Goal: Task Accomplishment & Management: Manage account settings

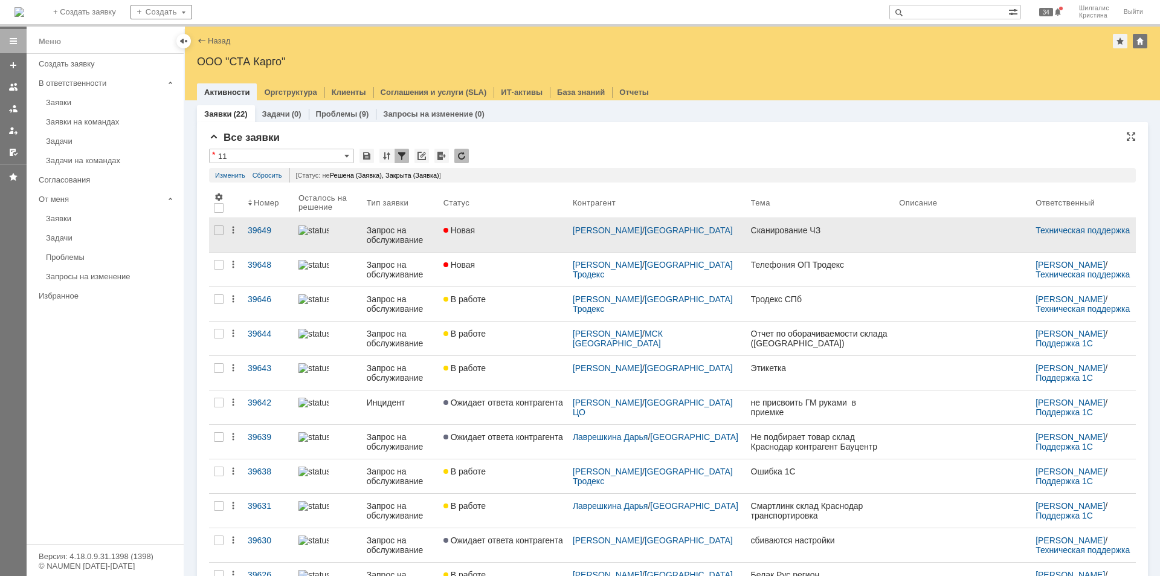
click at [516, 233] on div "Новая" at bounding box center [504, 230] width 120 height 10
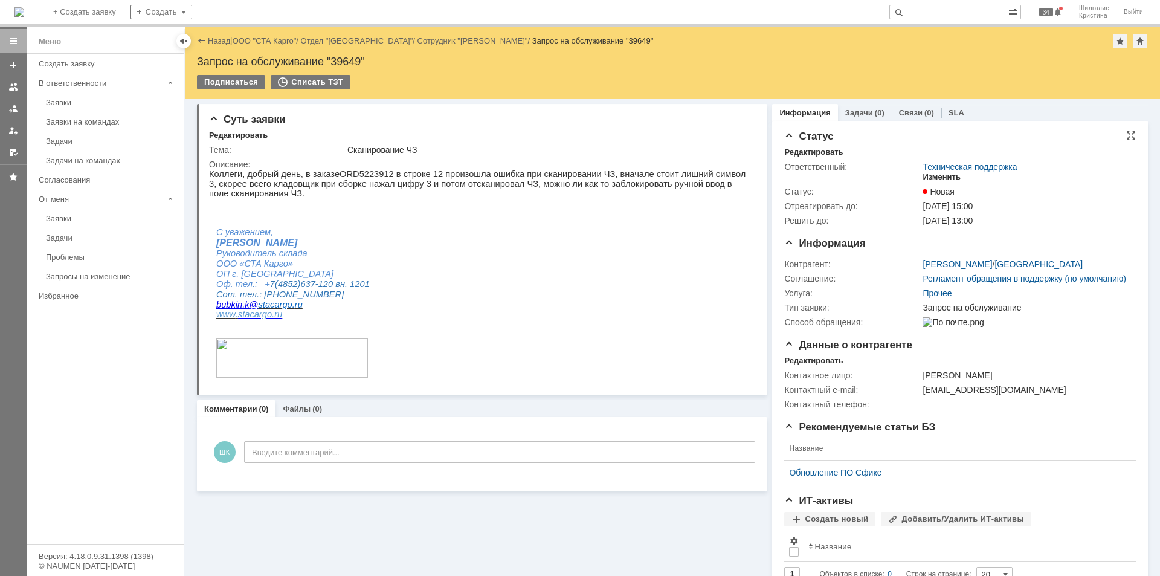
click at [949, 176] on div "Изменить" at bounding box center [942, 177] width 38 height 10
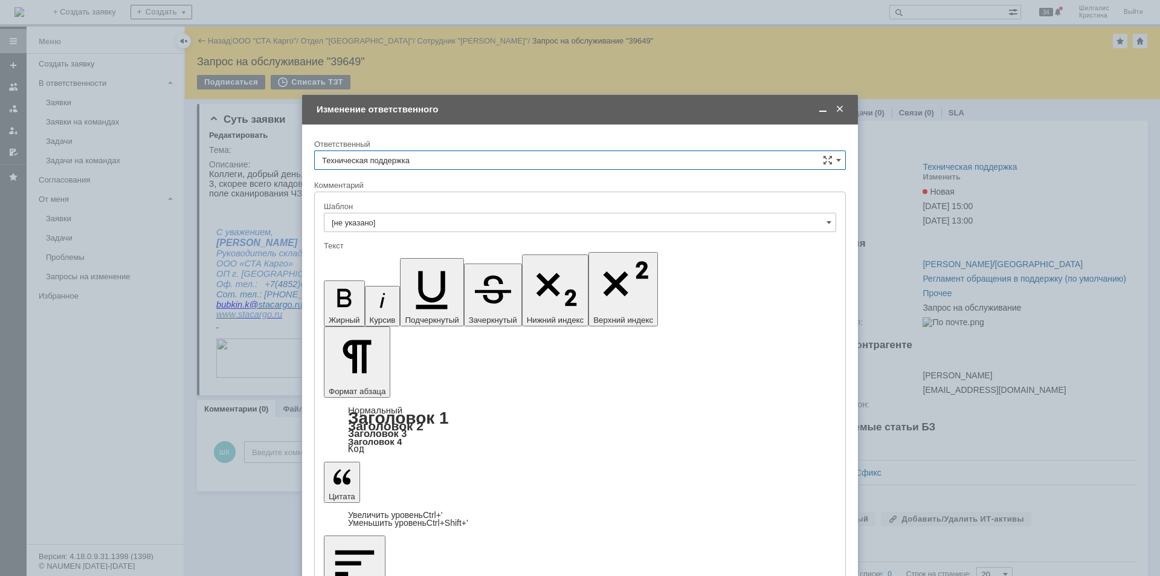
click at [459, 157] on input "Техническая поддержка" at bounding box center [580, 159] width 532 height 19
click at [424, 228] on div "[PERSON_NAME]" at bounding box center [580, 222] width 531 height 19
type input "[PERSON_NAME]"
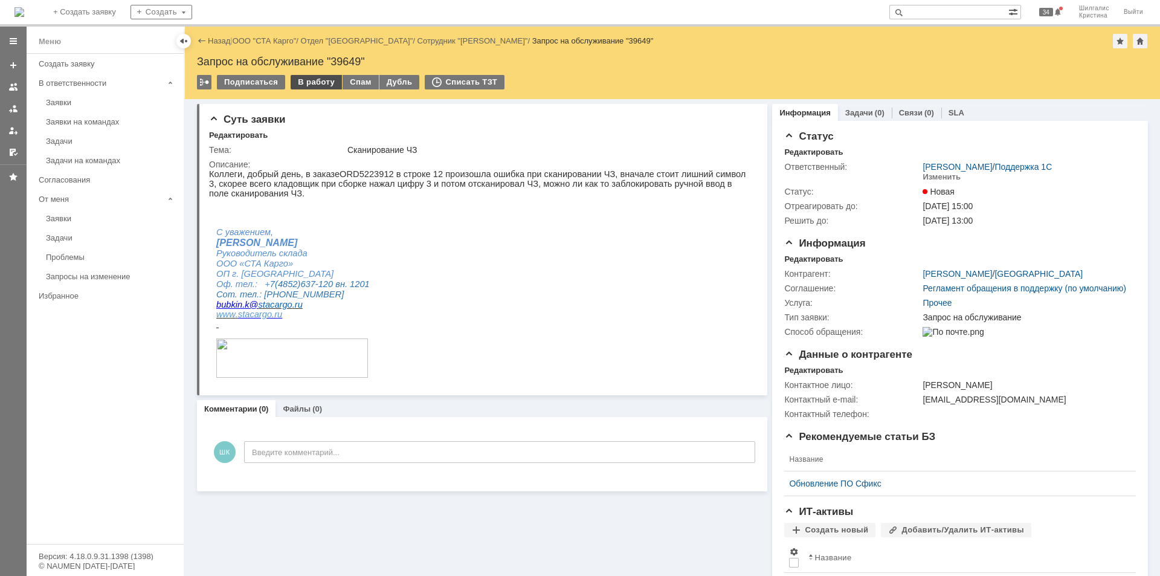
click at [317, 85] on div "В работу" at bounding box center [316, 82] width 51 height 15
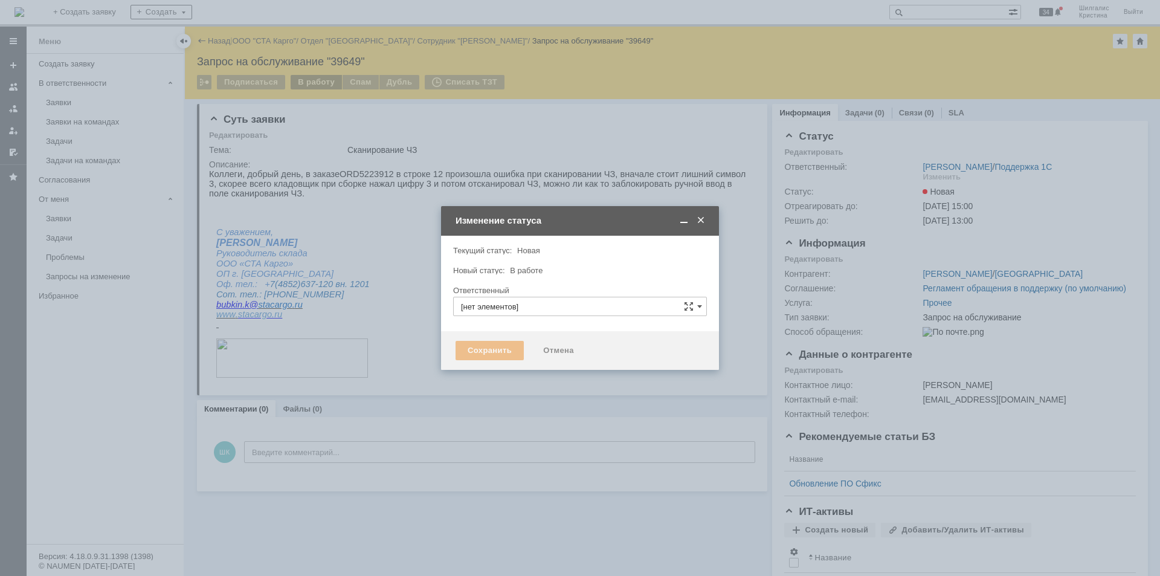
type input "[PERSON_NAME]"
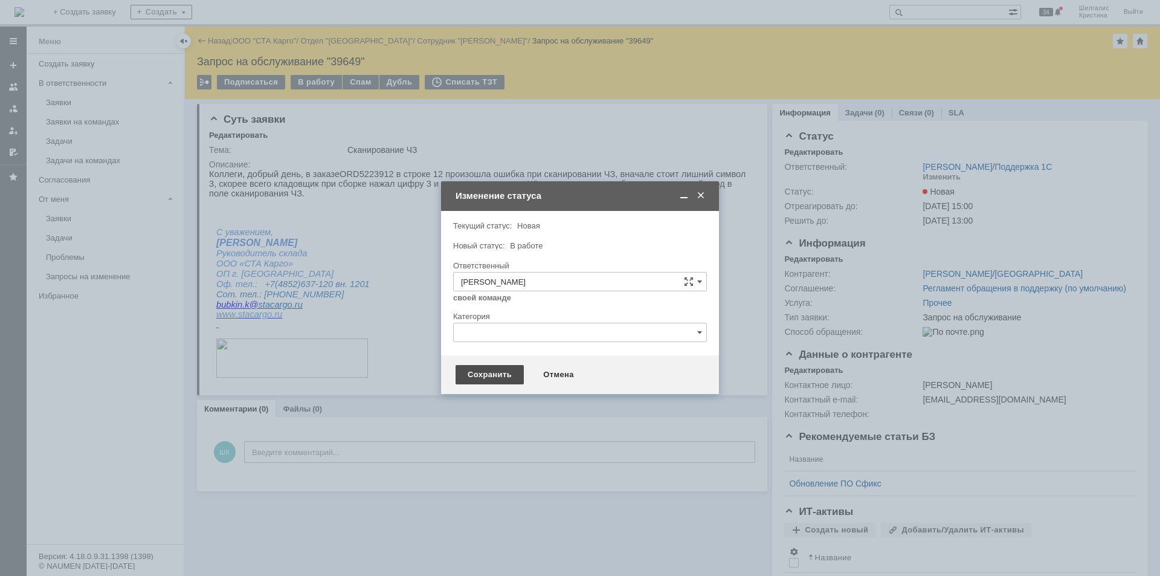
click at [487, 369] on div "Сохранить" at bounding box center [490, 374] width 68 height 19
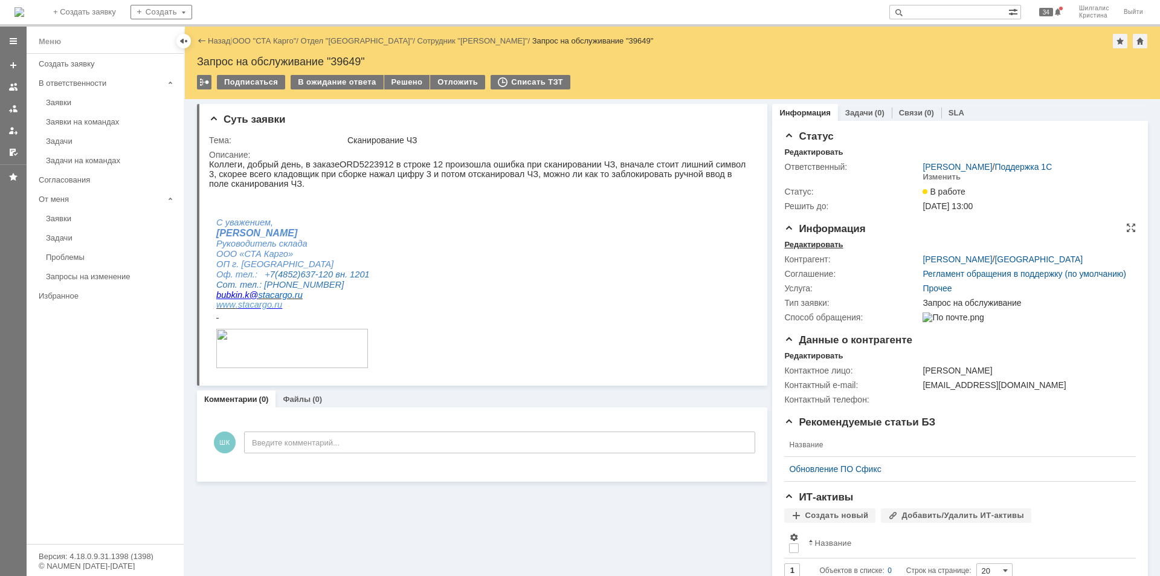
click at [820, 243] on div "Редактировать" at bounding box center [813, 245] width 59 height 10
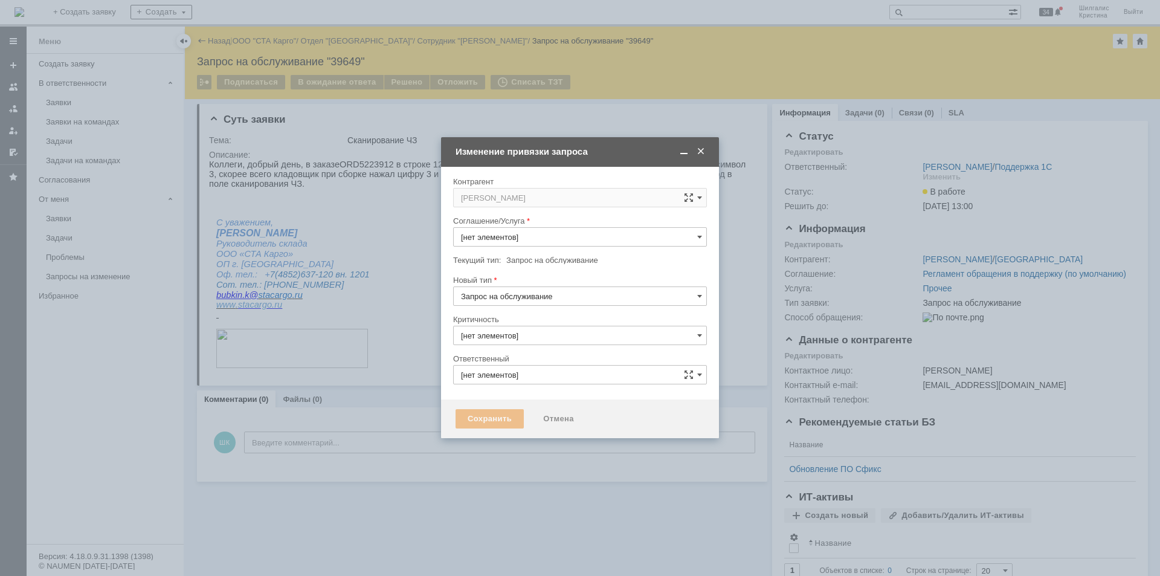
type input "[PERSON_NAME]"
type input "Прочее"
type input "3. Низкая"
type input "[не указано]"
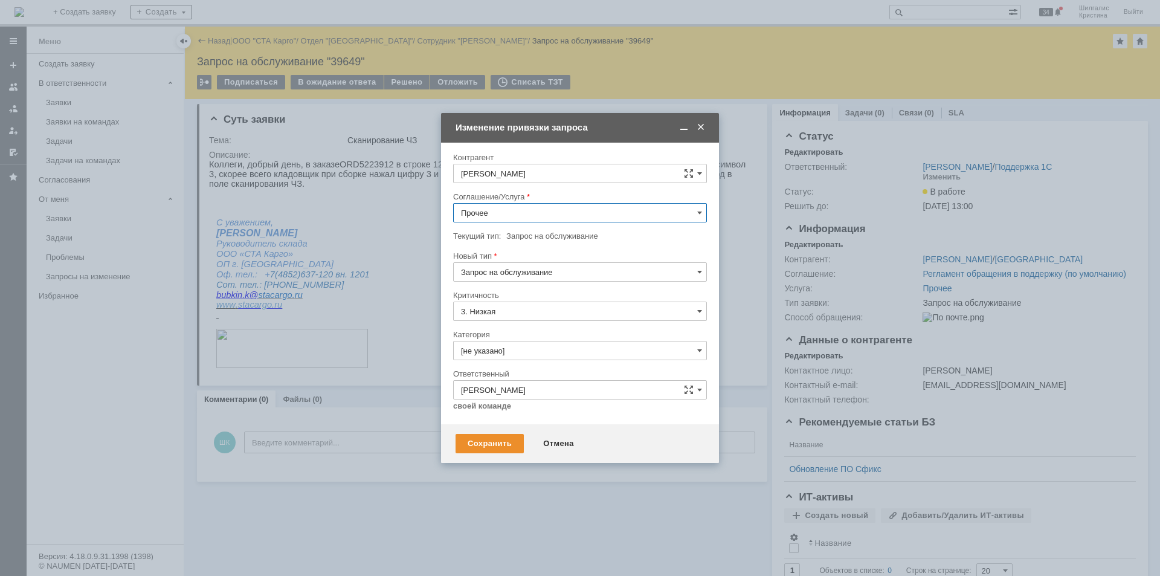
click at [513, 212] on input "Прочее" at bounding box center [580, 212] width 254 height 19
click at [516, 318] on span "WMS Сборка" at bounding box center [580, 319] width 238 height 10
type input "WMS Сборка"
click at [508, 354] on input "[не указано]" at bounding box center [580, 350] width 254 height 19
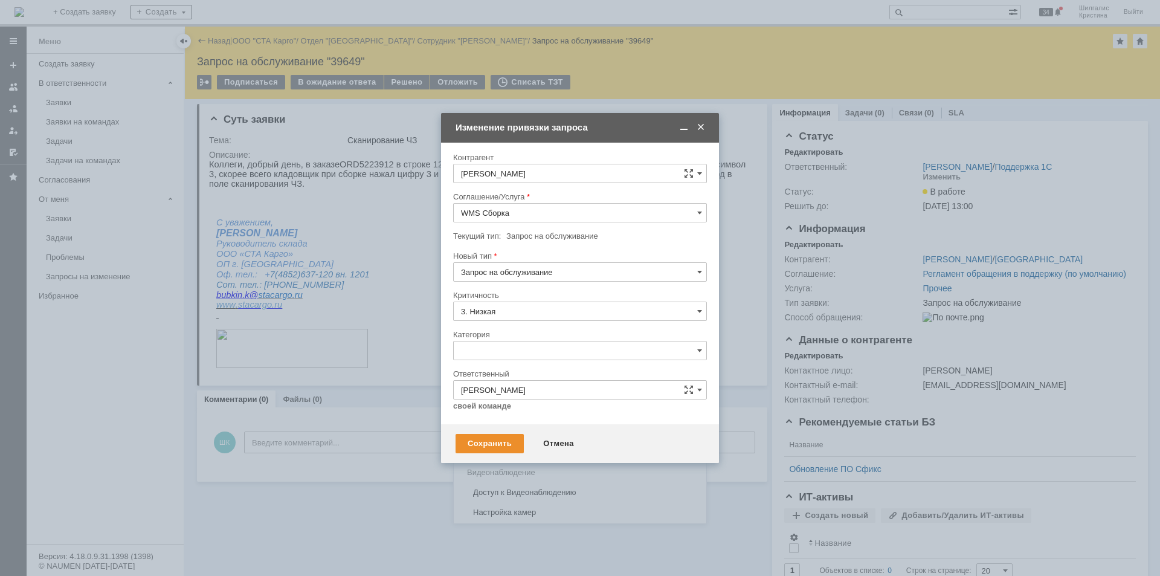
click at [506, 413] on span "Изменение" at bounding box center [580, 413] width 238 height 10
type input "Изменение"
click at [485, 447] on div "Сохранить" at bounding box center [490, 443] width 68 height 19
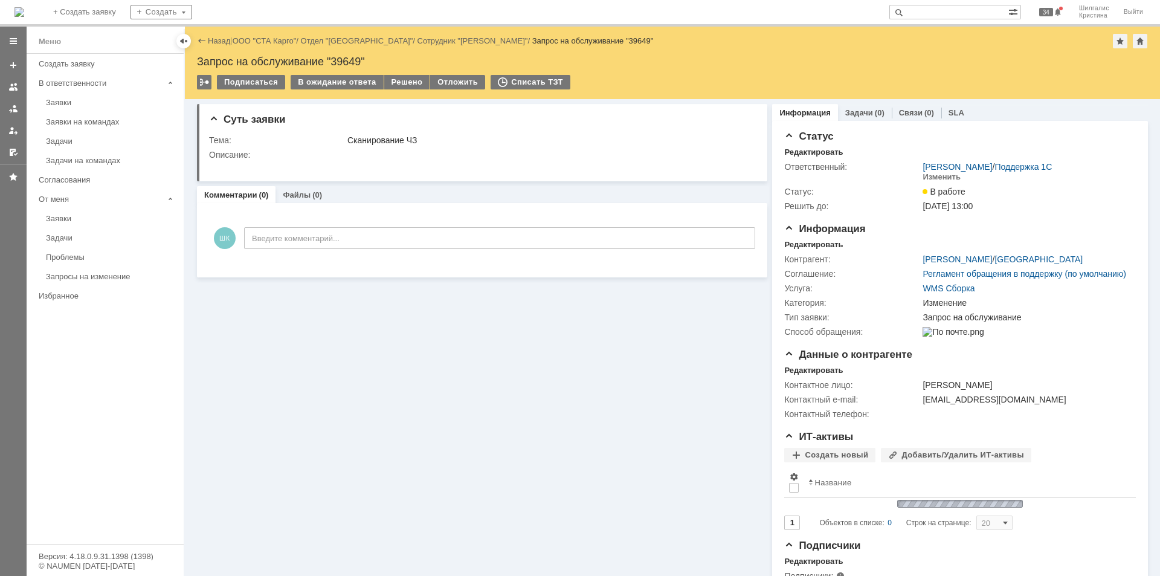
scroll to position [0, 0]
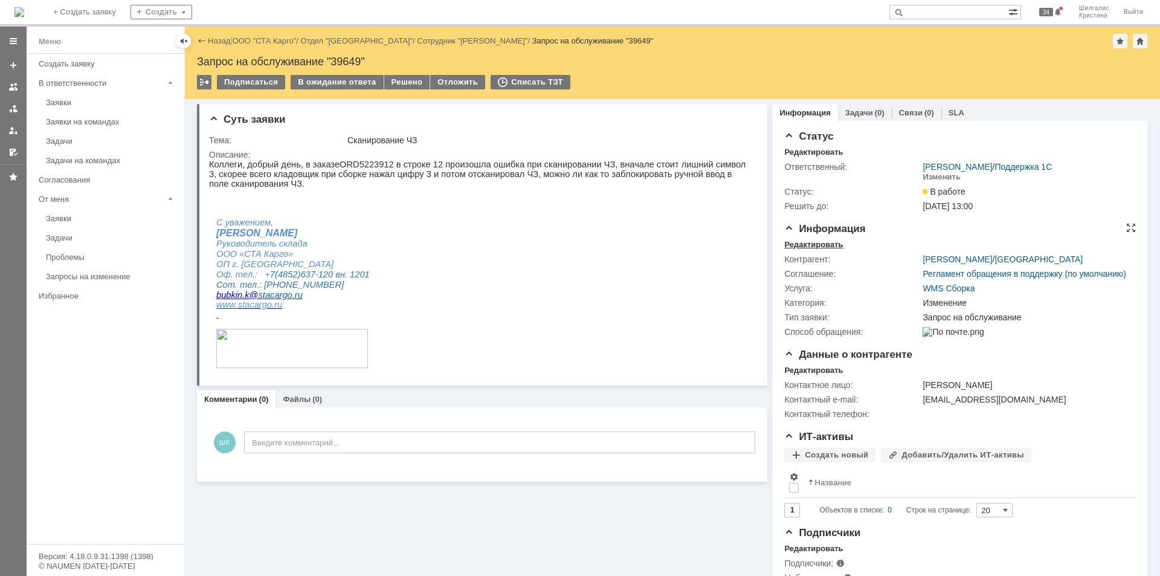
click at [824, 245] on div "Редактировать" at bounding box center [813, 245] width 59 height 10
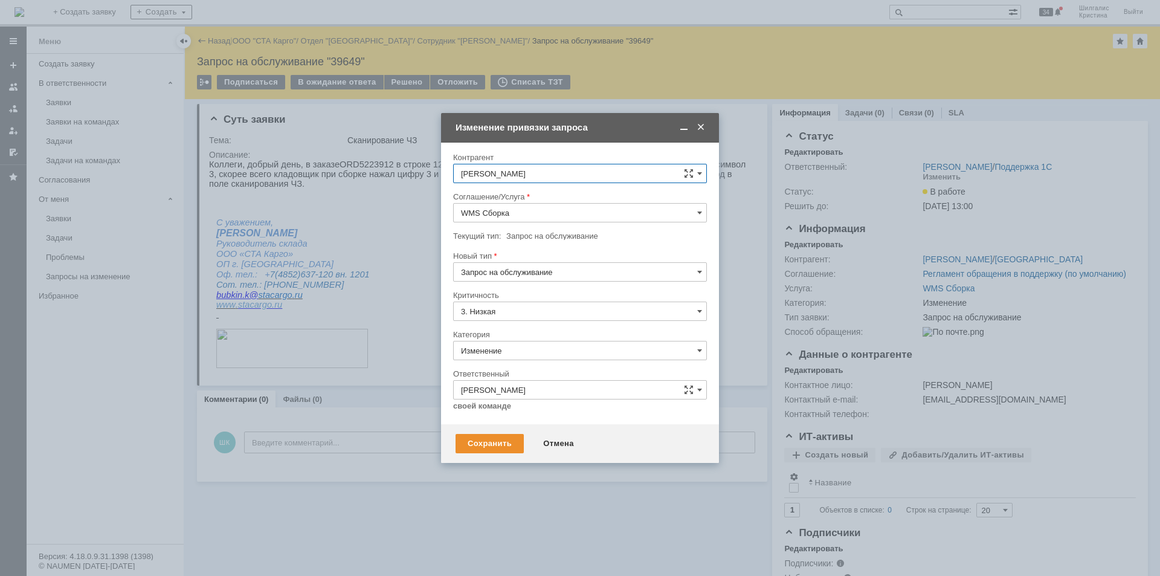
click at [503, 215] on input "WMS Сборка" at bounding box center [580, 212] width 254 height 19
click at [528, 271] on div "WMS Сборка ТСД" at bounding box center [580, 277] width 253 height 19
type input "WMS Сборка ТСД"
click at [488, 444] on div "Сохранить" at bounding box center [490, 443] width 68 height 19
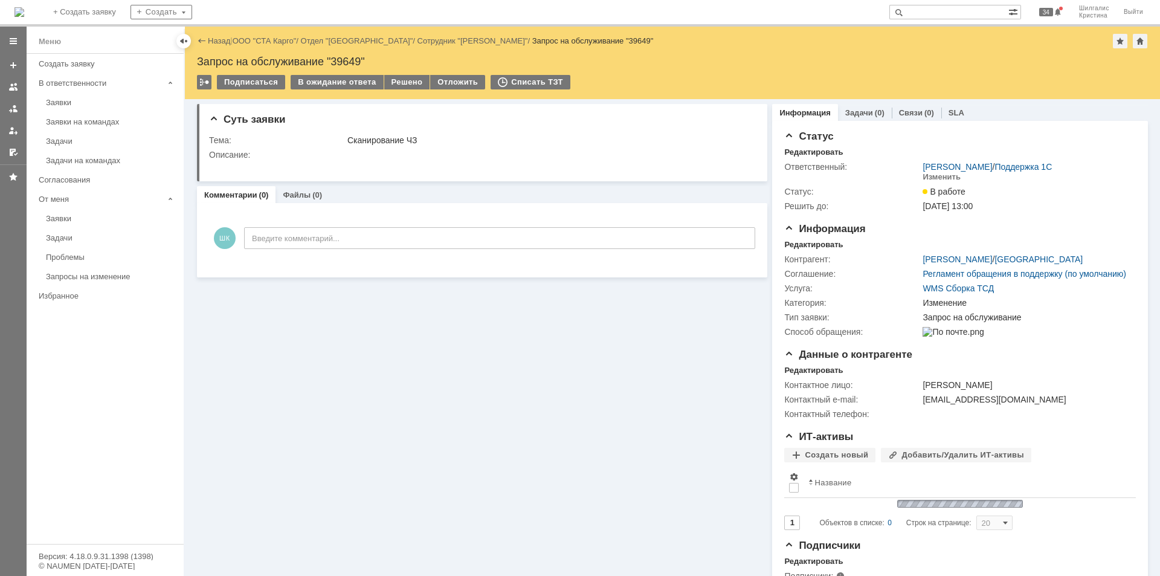
scroll to position [0, 0]
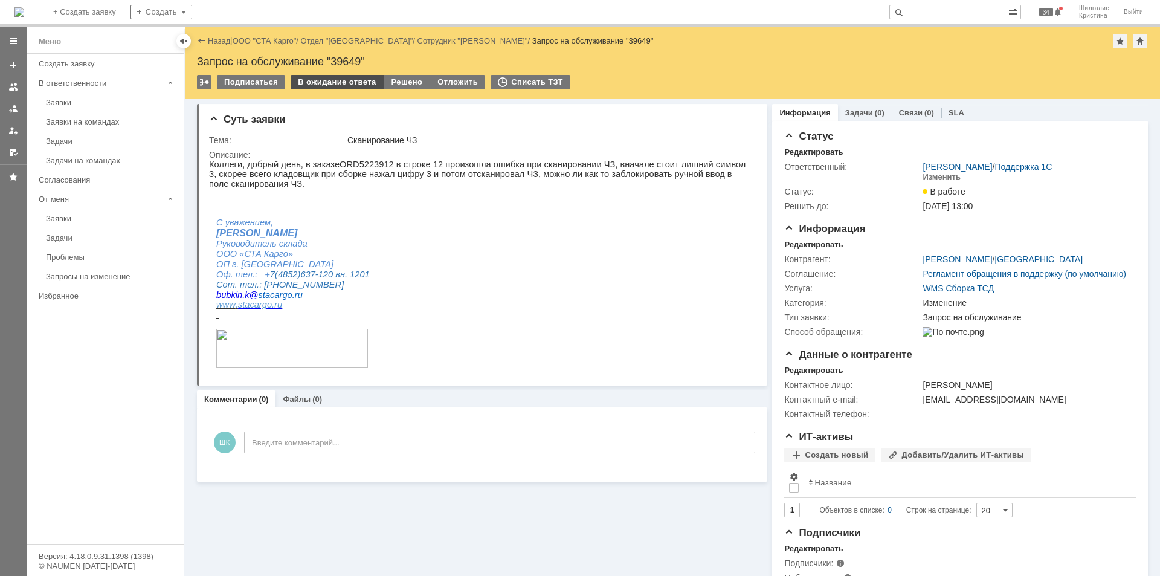
click at [343, 81] on div "В ожидание ответа" at bounding box center [337, 82] width 92 height 15
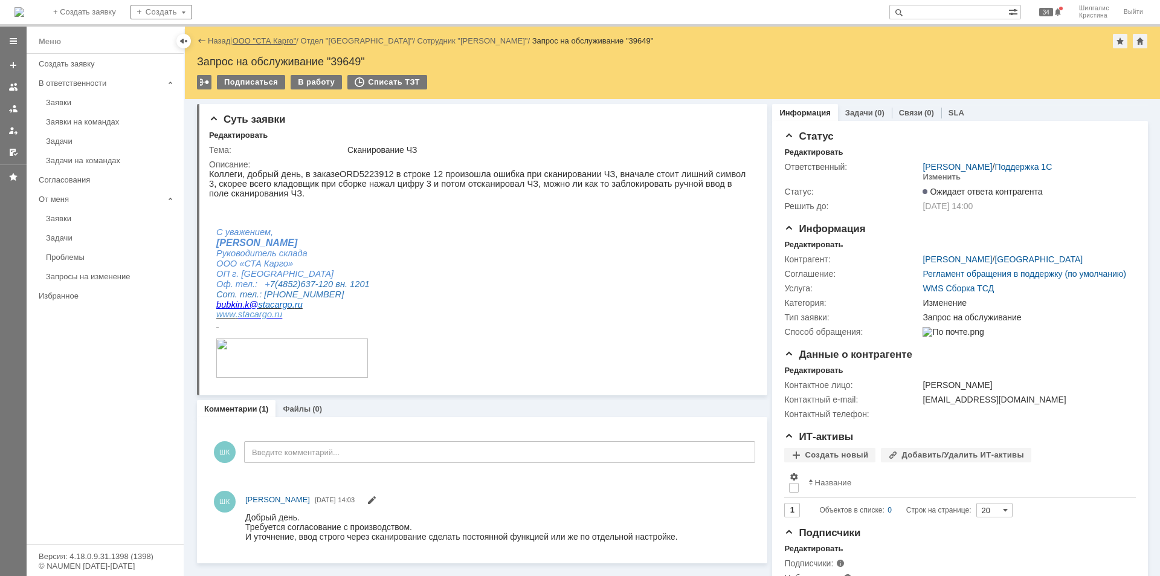
click at [264, 41] on link "ООО "СТА Карго"" at bounding box center [265, 40] width 64 height 9
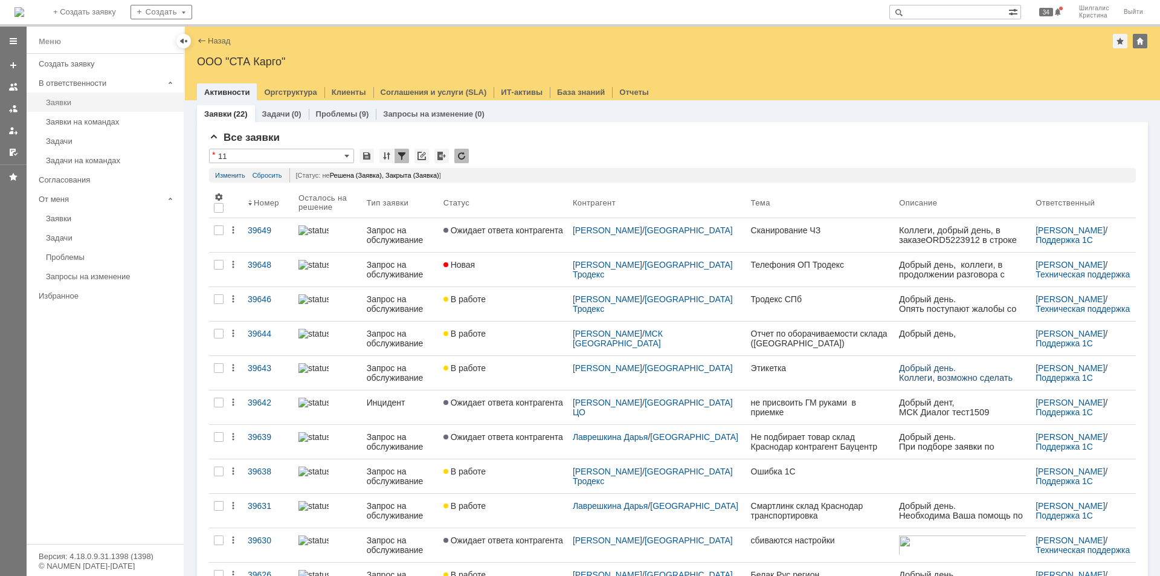
click at [81, 104] on div "Заявки" at bounding box center [111, 102] width 131 height 9
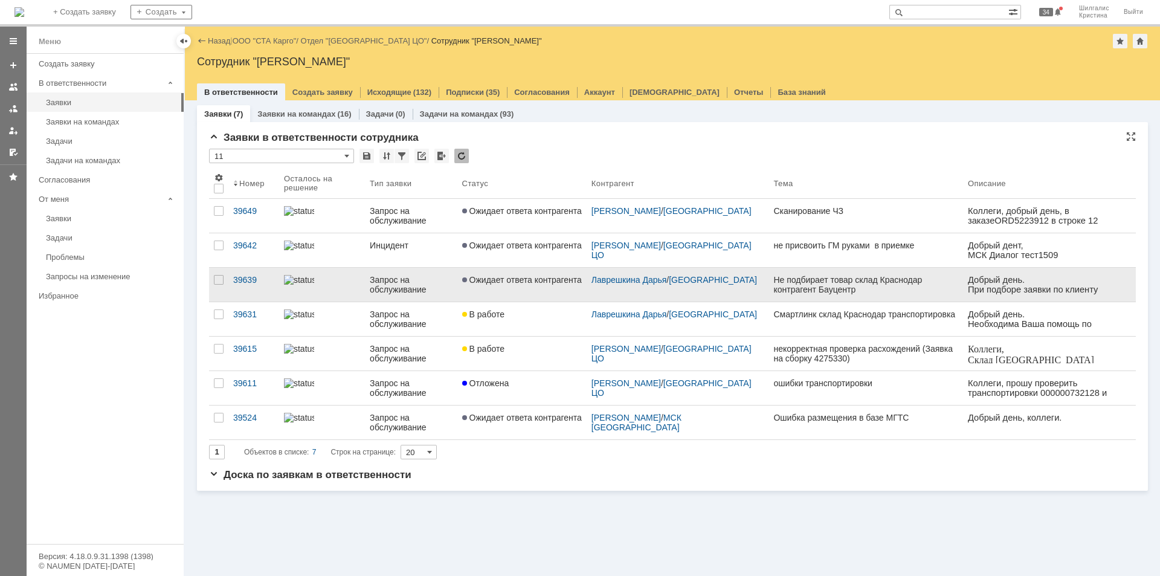
click at [537, 285] on link "Ожидает ответа контрагента" at bounding box center [522, 285] width 129 height 34
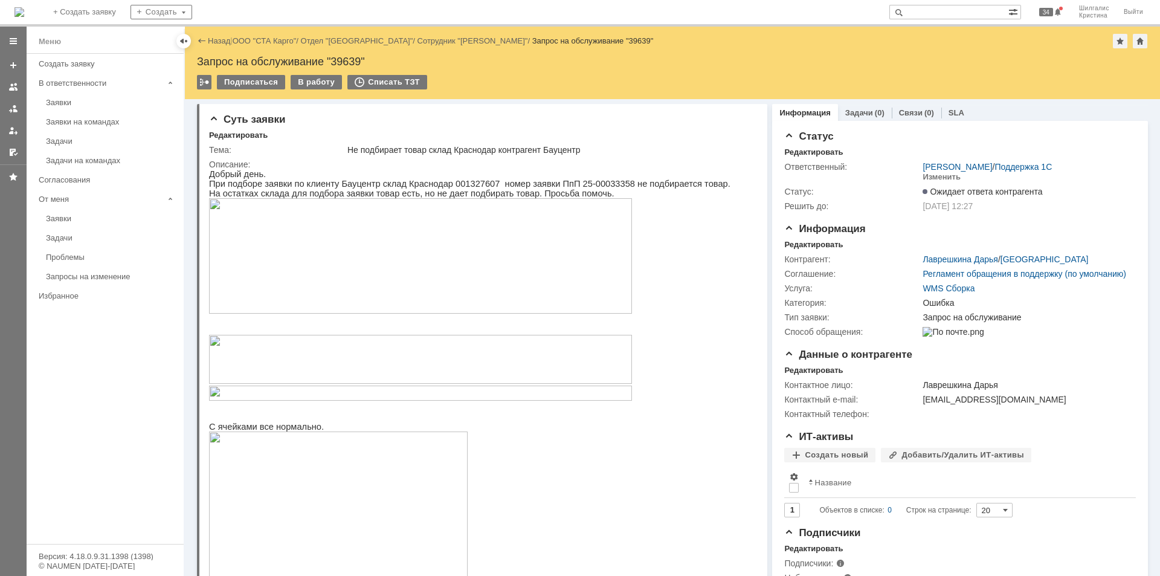
click at [726, 388] on html "Добрый день. При подборе заявки по клиенту Бауцентр склад Краснодар 001327607 н…" at bounding box center [477, 531] width 537 height 725
click at [265, 40] on link "ООО "СТА Карго"" at bounding box center [265, 40] width 64 height 9
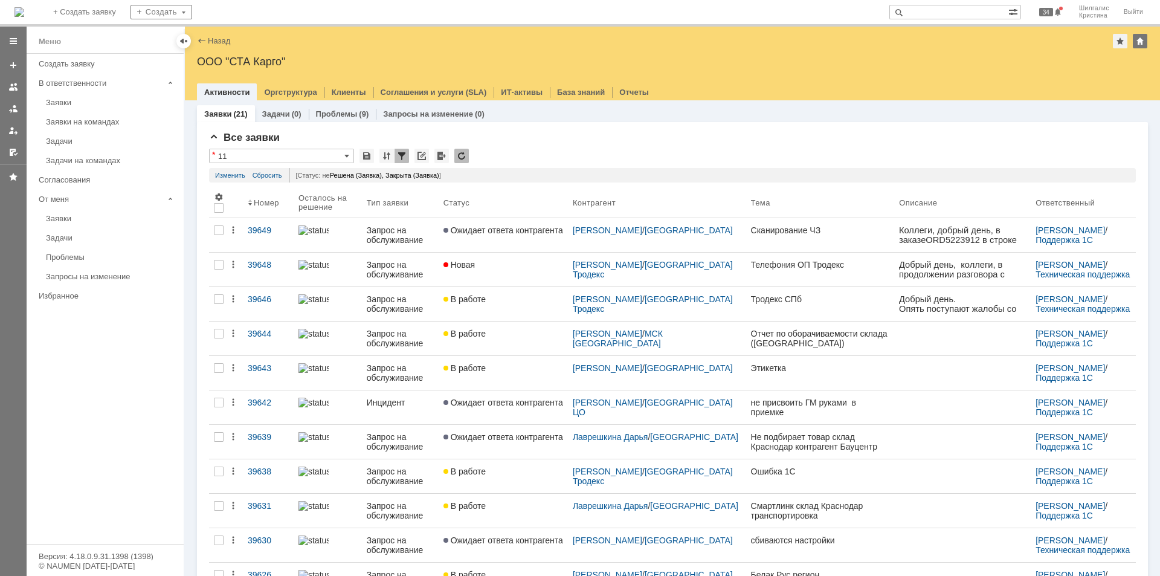
click at [81, 103] on div "Заявки" at bounding box center [111, 102] width 131 height 9
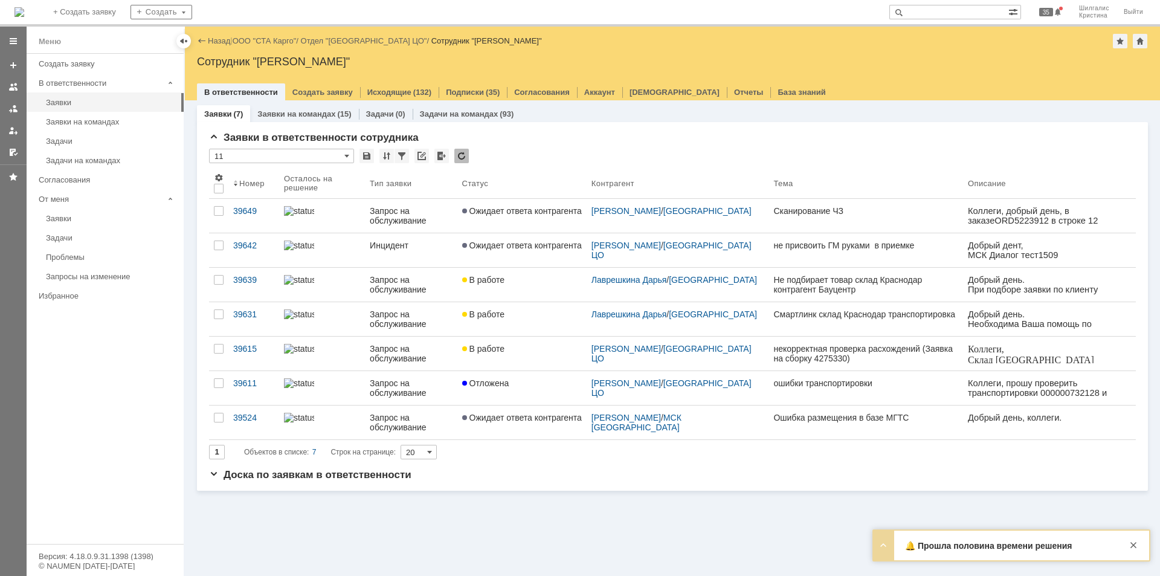
click at [265, 39] on link "ООО "СТА Карго"" at bounding box center [265, 40] width 64 height 9
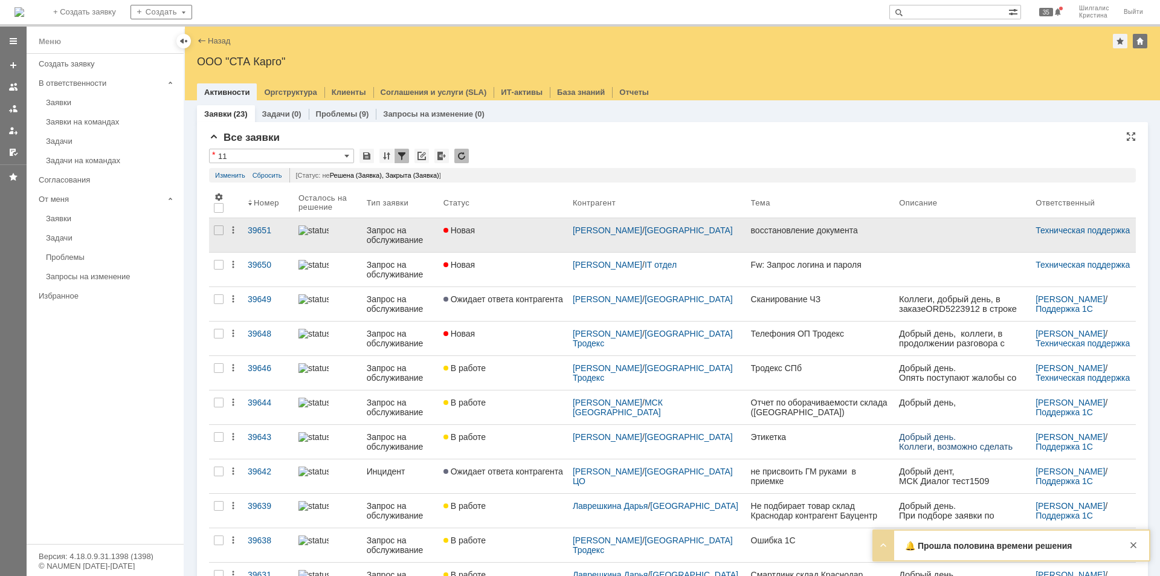
click at [526, 222] on link "Новая" at bounding box center [503, 235] width 129 height 34
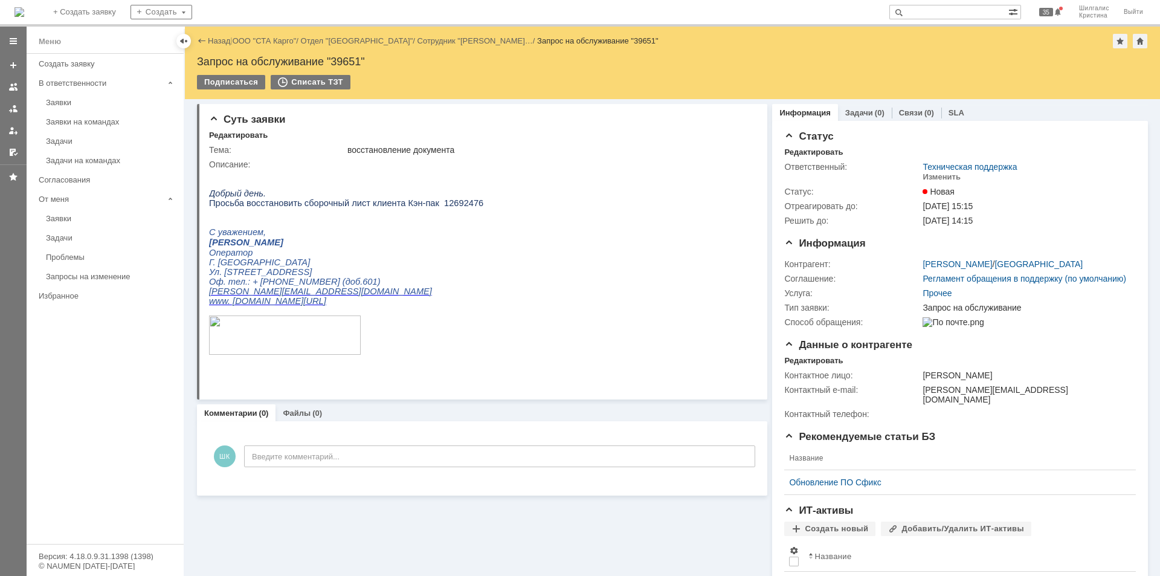
click at [448, 208] on span "Просьба восстановить сборочный лист клиента Кэн-пак 12692476" at bounding box center [346, 203] width 274 height 10
copy span "12692476"
click at [931, 175] on div "Изменить" at bounding box center [942, 177] width 38 height 10
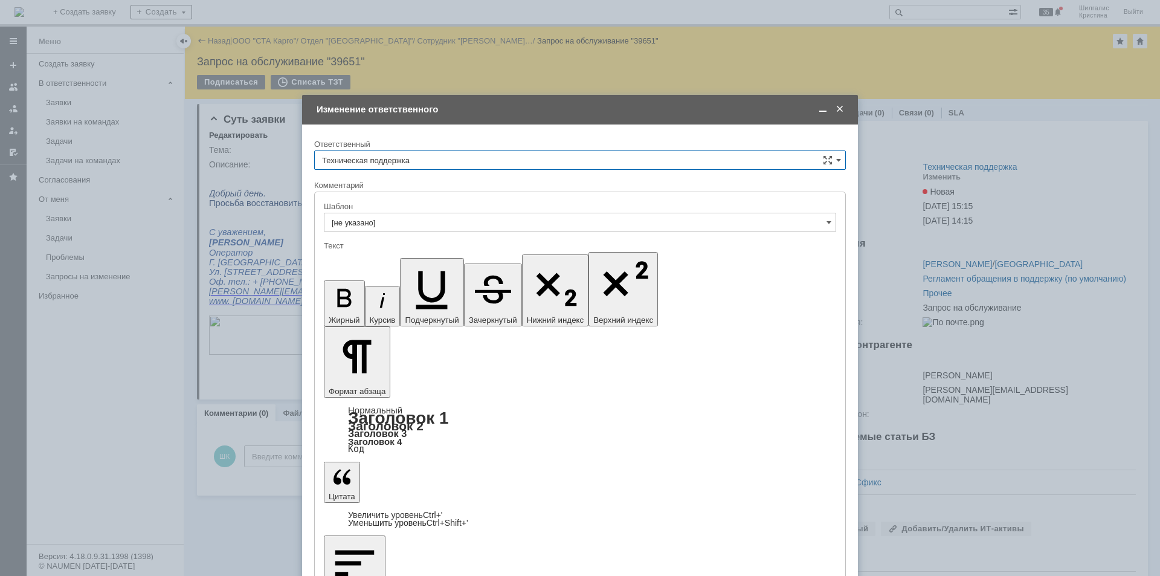
click at [419, 161] on input "Техническая поддержка" at bounding box center [580, 159] width 532 height 19
click at [398, 221] on span "[PERSON_NAME]" at bounding box center [580, 223] width 516 height 10
type input "[PERSON_NAME]"
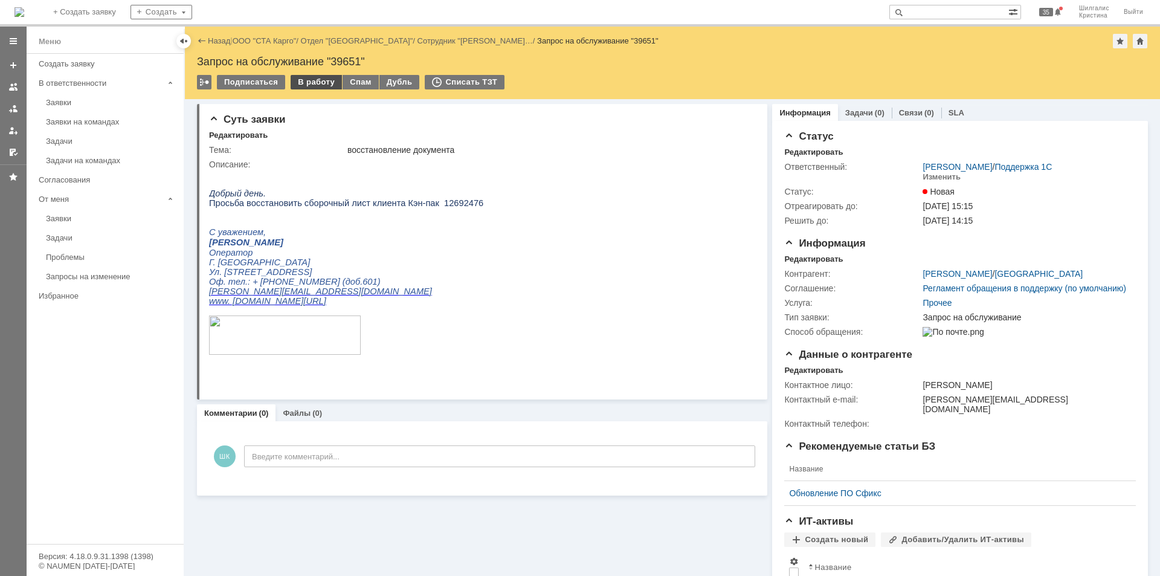
click at [303, 83] on div "В работу" at bounding box center [316, 82] width 51 height 15
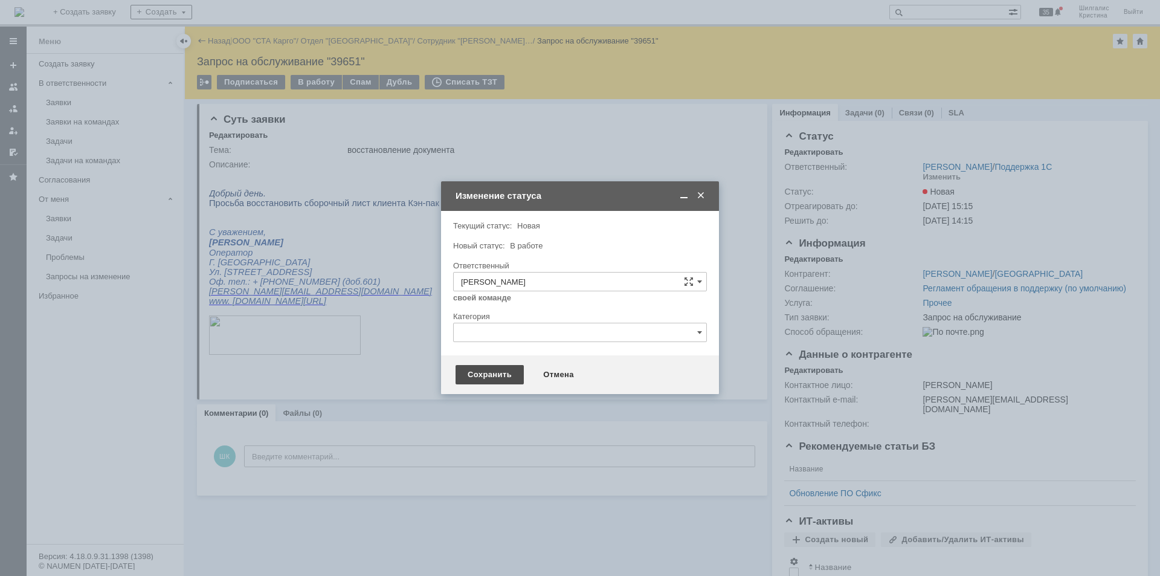
click at [499, 375] on div "Сохранить" at bounding box center [490, 374] width 68 height 19
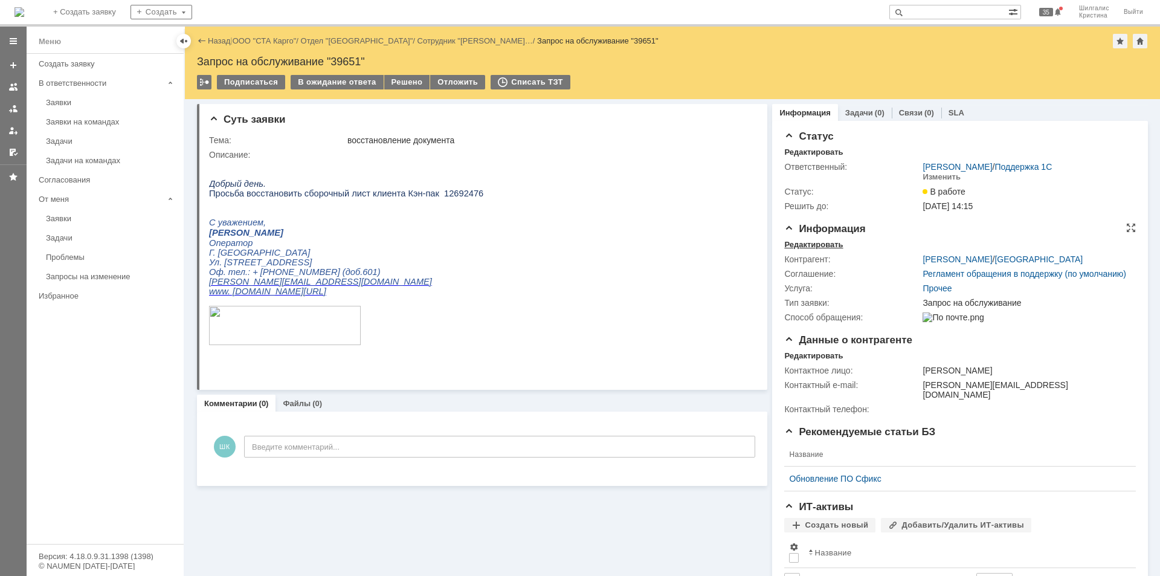
click at [806, 247] on div "Редактировать" at bounding box center [813, 245] width 59 height 10
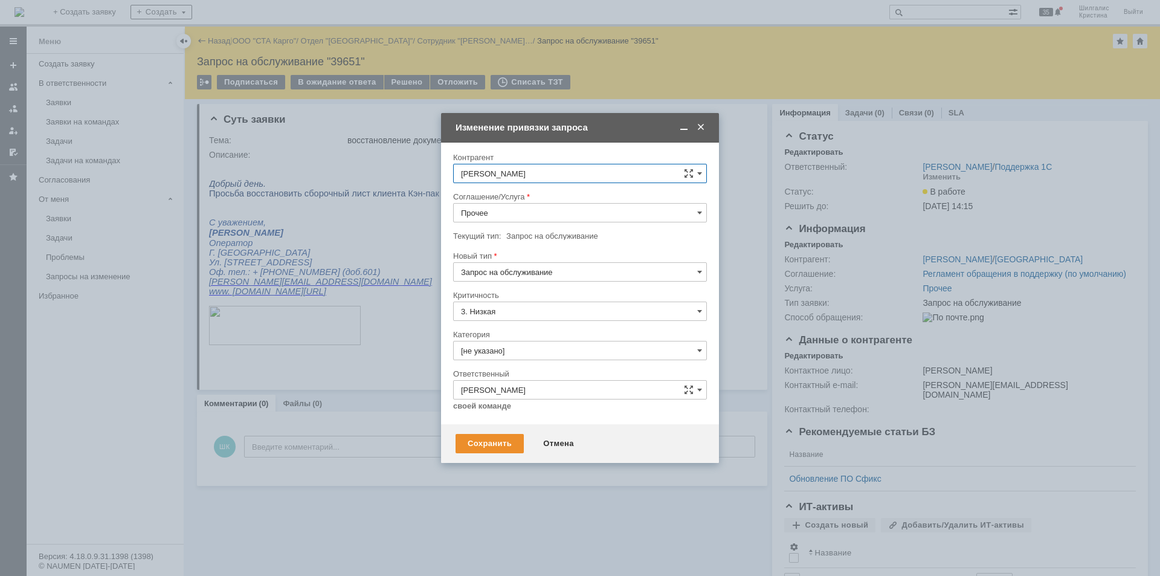
click at [508, 210] on input "Прочее" at bounding box center [580, 212] width 254 height 19
click at [516, 318] on span "WMS Сборка" at bounding box center [580, 319] width 238 height 10
type input "WMS Сборка"
click at [509, 354] on input "[не указано]" at bounding box center [580, 350] width 254 height 19
click at [519, 412] on span "Изменение" at bounding box center [580, 413] width 238 height 10
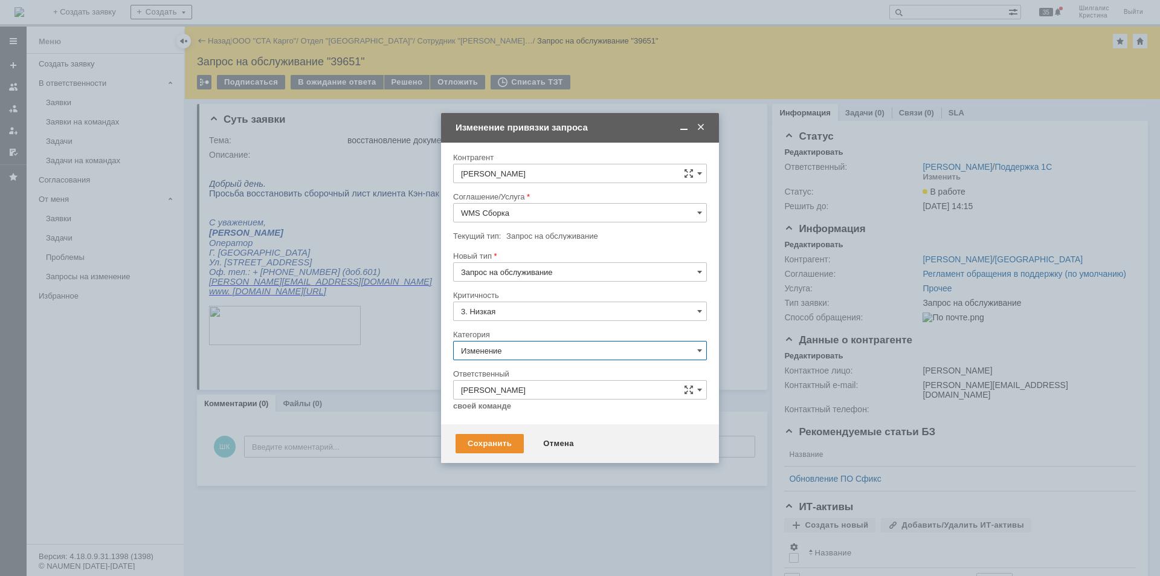
type input "Изменение"
click at [483, 445] on div "Сохранить" at bounding box center [490, 443] width 68 height 19
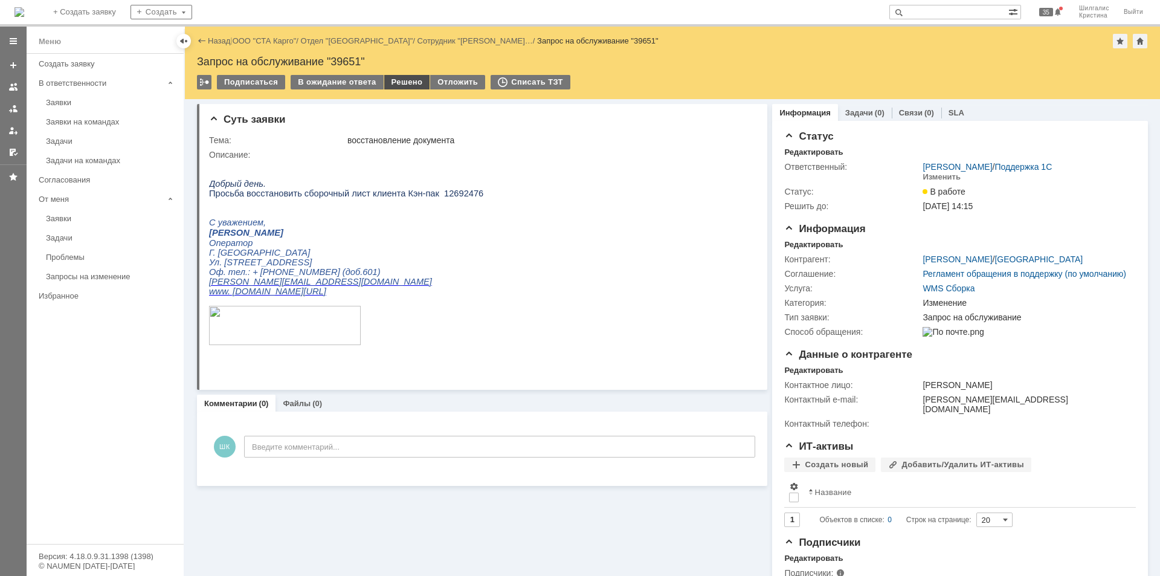
click at [386, 78] on div "Решено" at bounding box center [407, 82] width 46 height 15
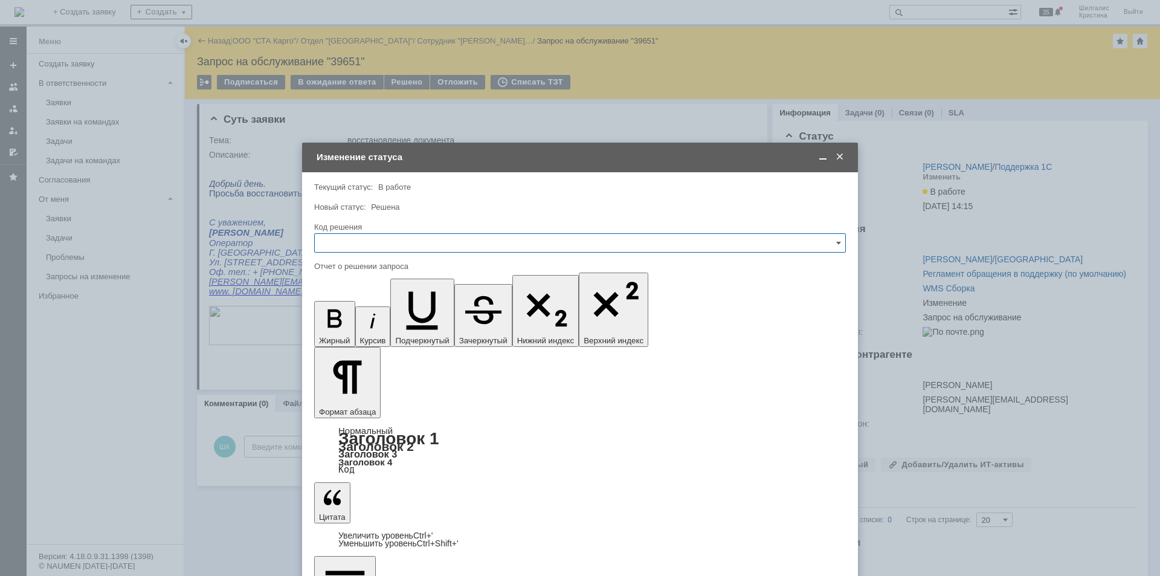
click at [433, 242] on input "text" at bounding box center [580, 242] width 532 height 19
click at [375, 405] on span "Решено" at bounding box center [580, 405] width 516 height 10
type input "Решено"
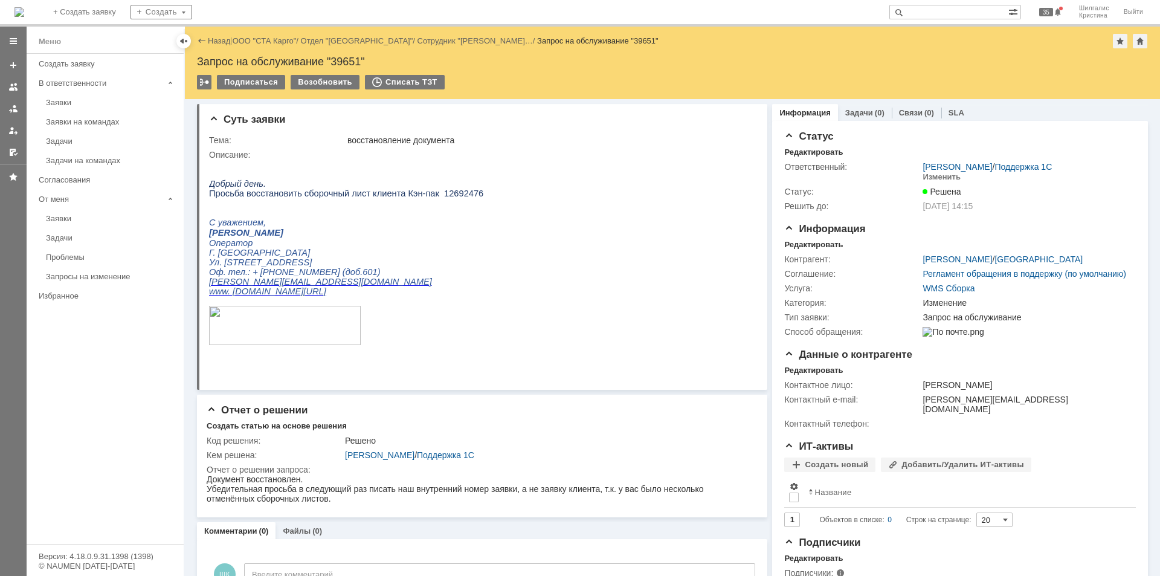
click at [256, 43] on link "ООО "СТА Карго"" at bounding box center [265, 40] width 64 height 9
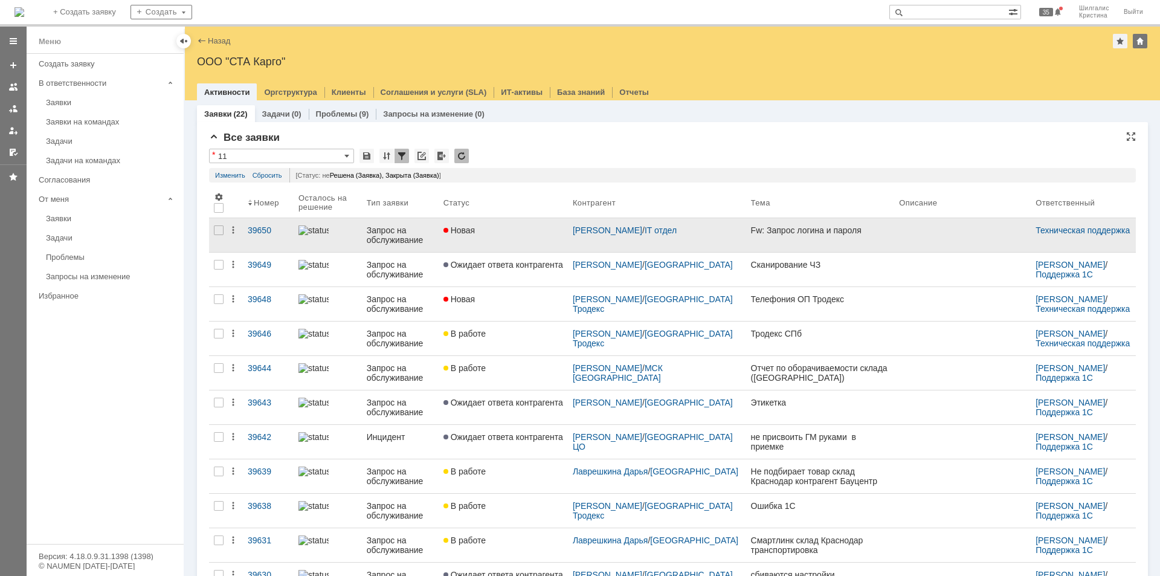
click at [506, 247] on link "Новая" at bounding box center [503, 235] width 129 height 34
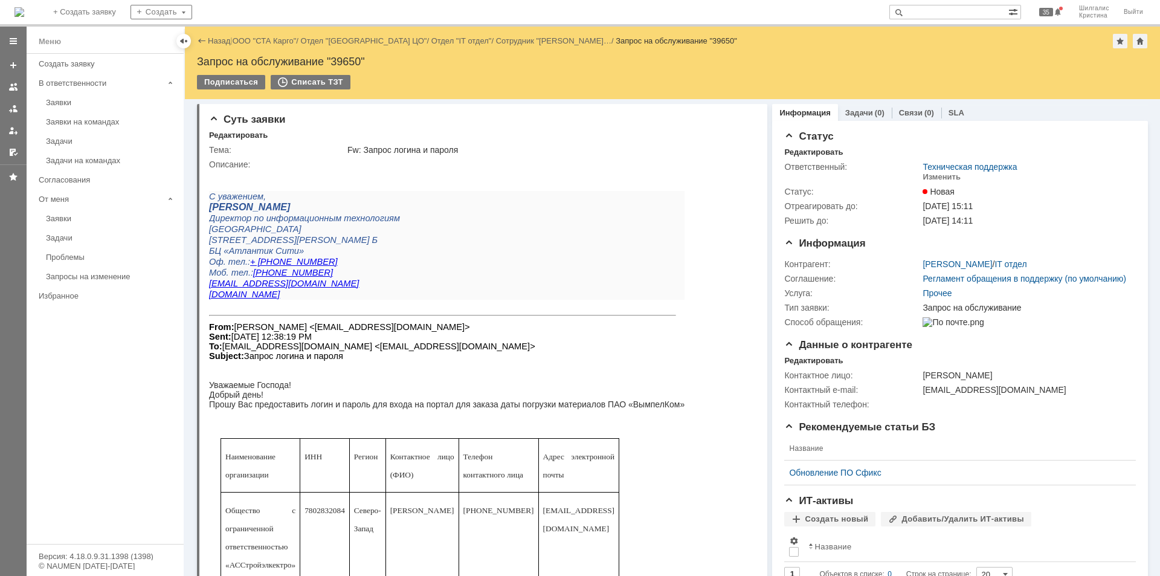
scroll to position [60, 0]
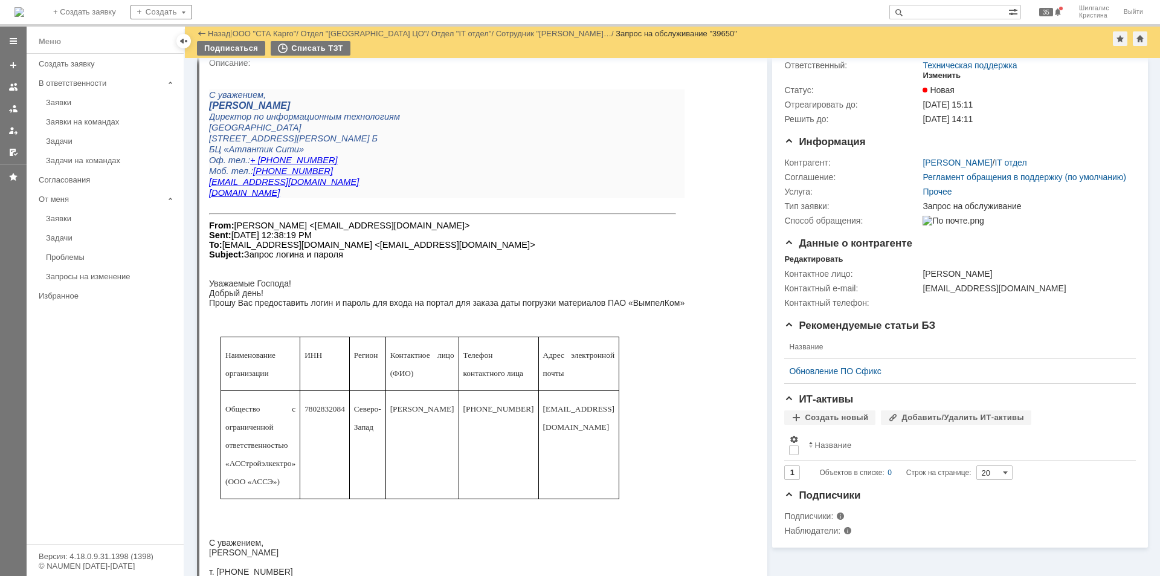
click at [939, 77] on div "Изменить" at bounding box center [942, 76] width 38 height 10
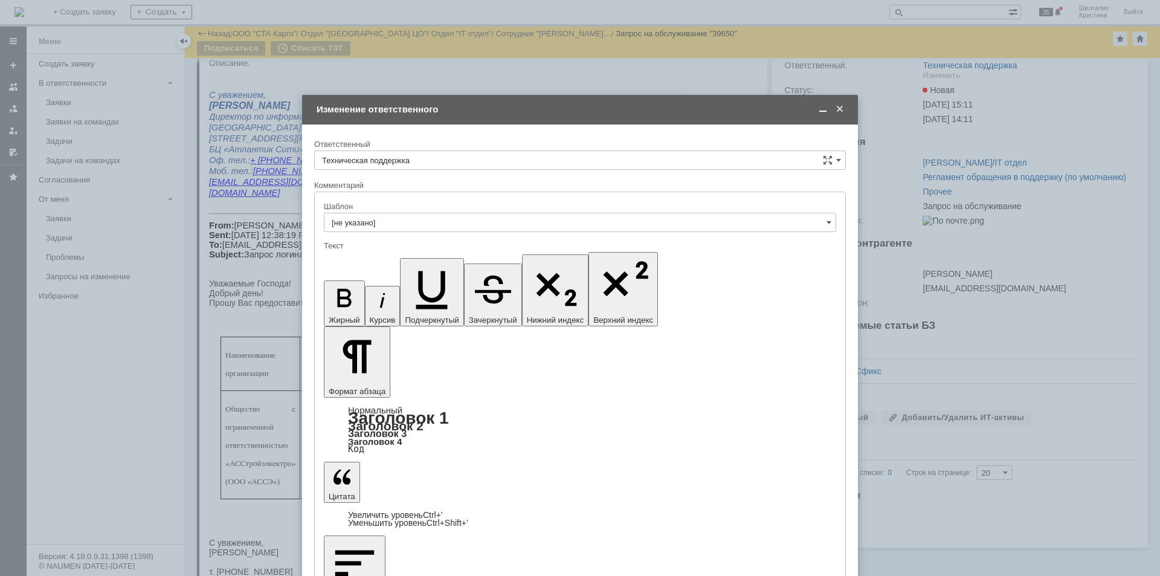
scroll to position [0, 0]
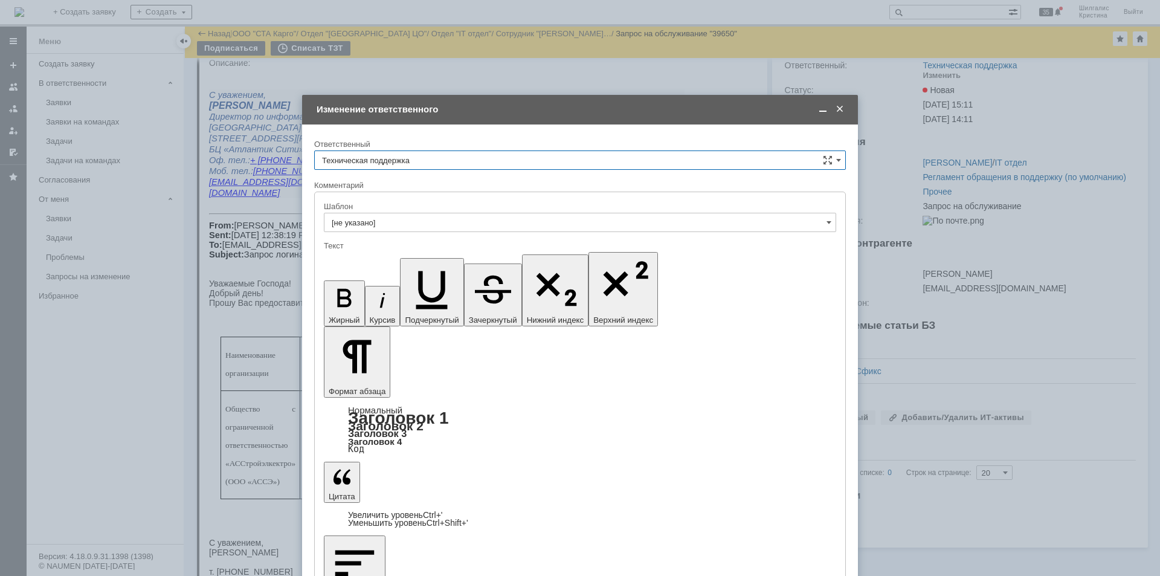
click at [410, 156] on input "Техническая поддержка" at bounding box center [580, 159] width 532 height 19
click at [398, 224] on span "[PERSON_NAME]" at bounding box center [580, 223] width 516 height 10
type input "[PERSON_NAME]"
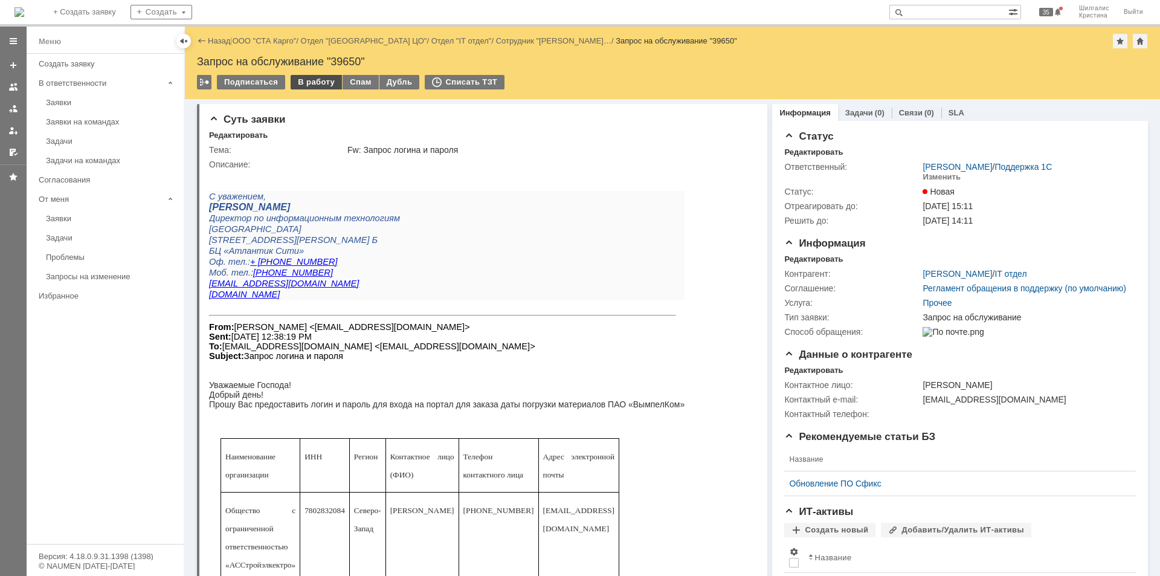
click at [311, 80] on div "В работу" at bounding box center [316, 82] width 51 height 15
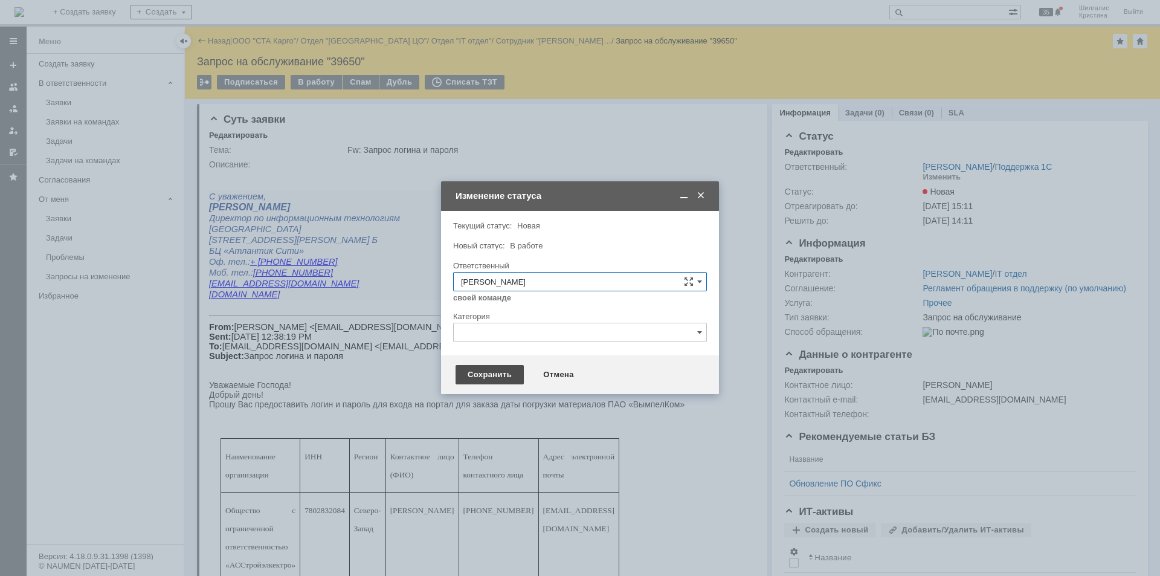
click at [482, 372] on div "Сохранить" at bounding box center [490, 374] width 68 height 19
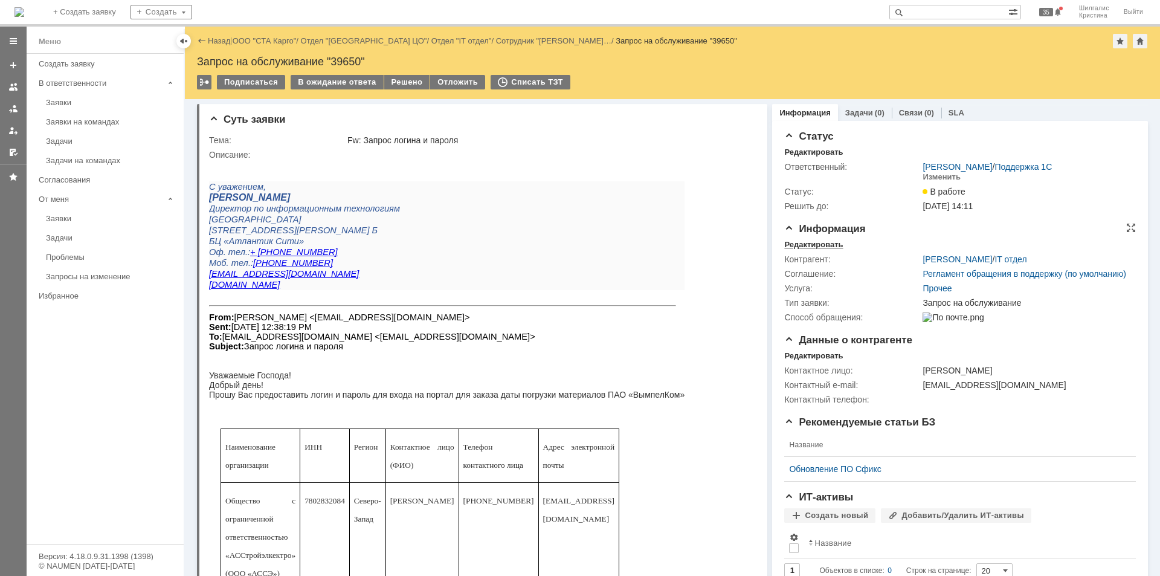
click at [814, 243] on div "Редактировать" at bounding box center [813, 245] width 59 height 10
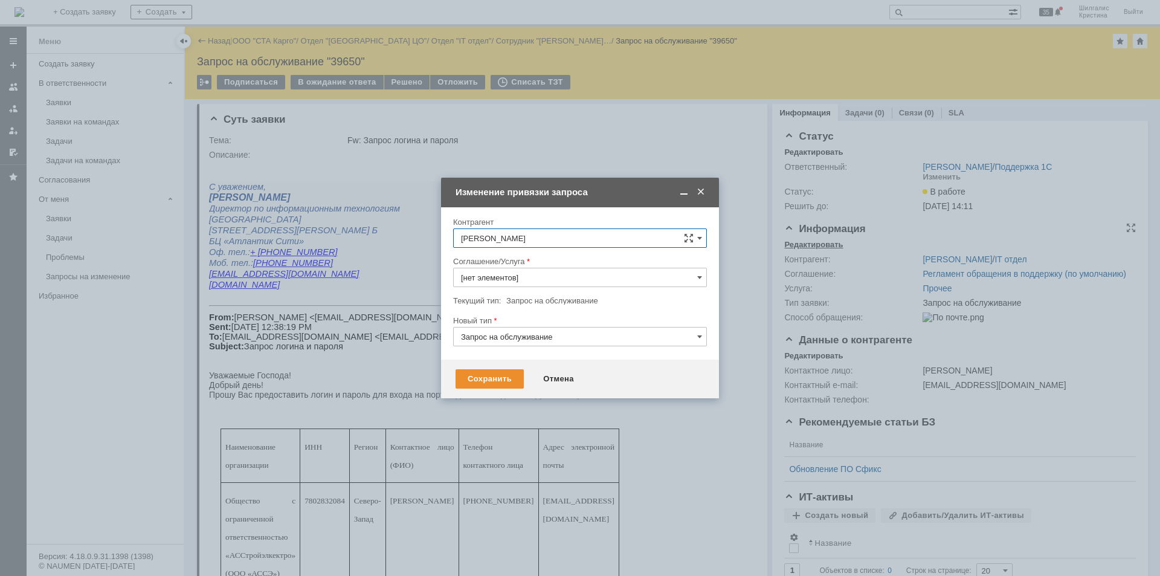
type input "Прочее"
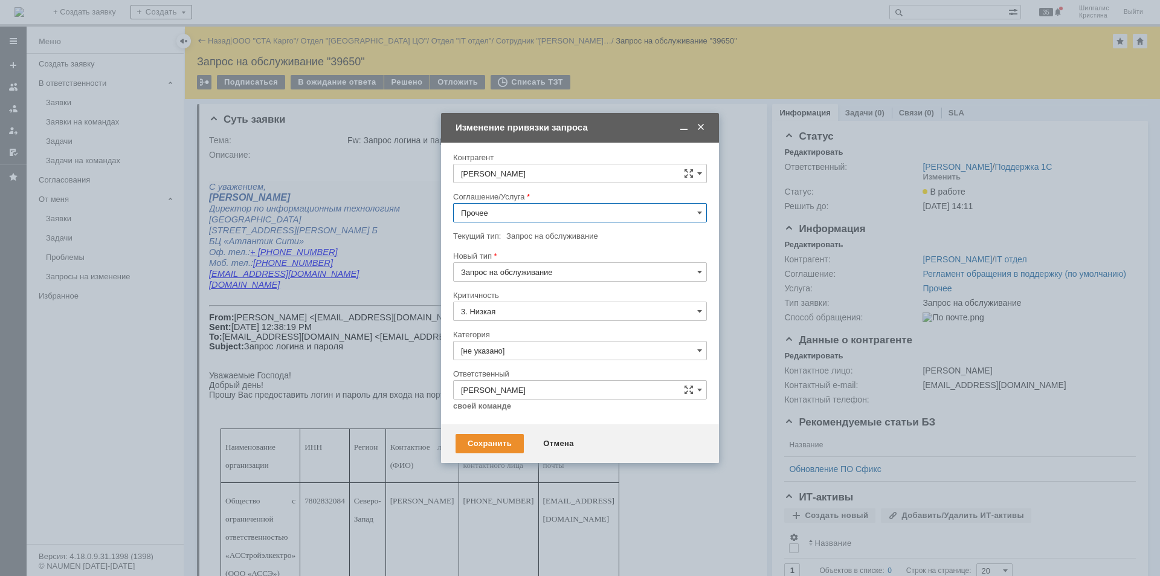
click at [514, 206] on input "Прочее" at bounding box center [580, 212] width 254 height 19
click at [512, 317] on span "WMS Прочее" at bounding box center [580, 319] width 238 height 10
type input "WMS Прочее"
click at [528, 351] on input "[не указано]" at bounding box center [580, 350] width 254 height 19
click at [516, 410] on span "Изменение" at bounding box center [580, 413] width 238 height 10
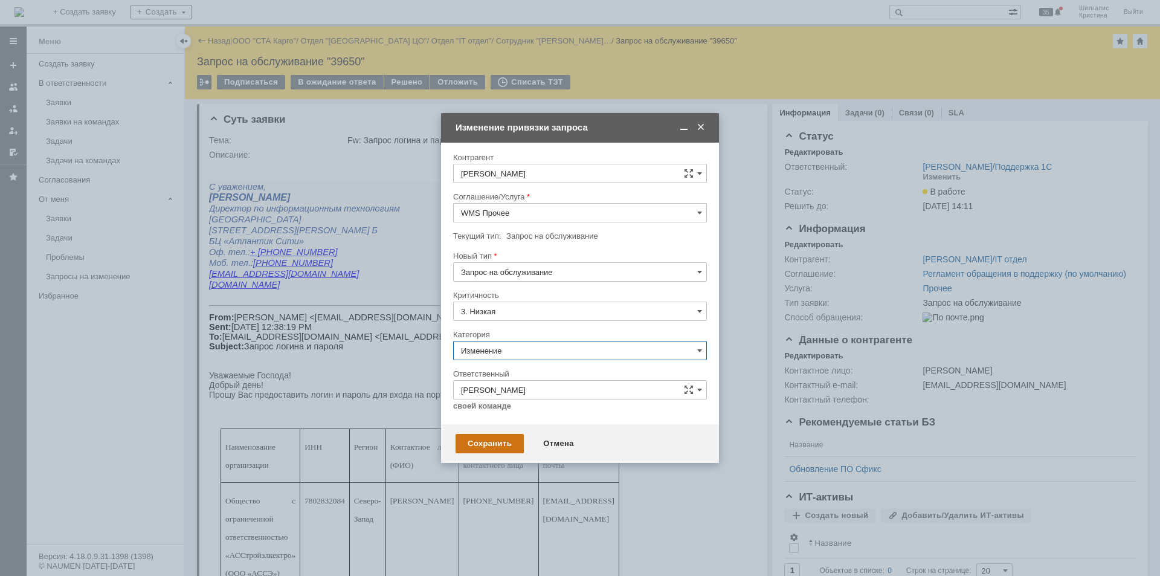
type input "Изменение"
click at [489, 441] on div "Сохранить" at bounding box center [490, 443] width 68 height 19
